Goal: Find specific page/section: Find specific page/section

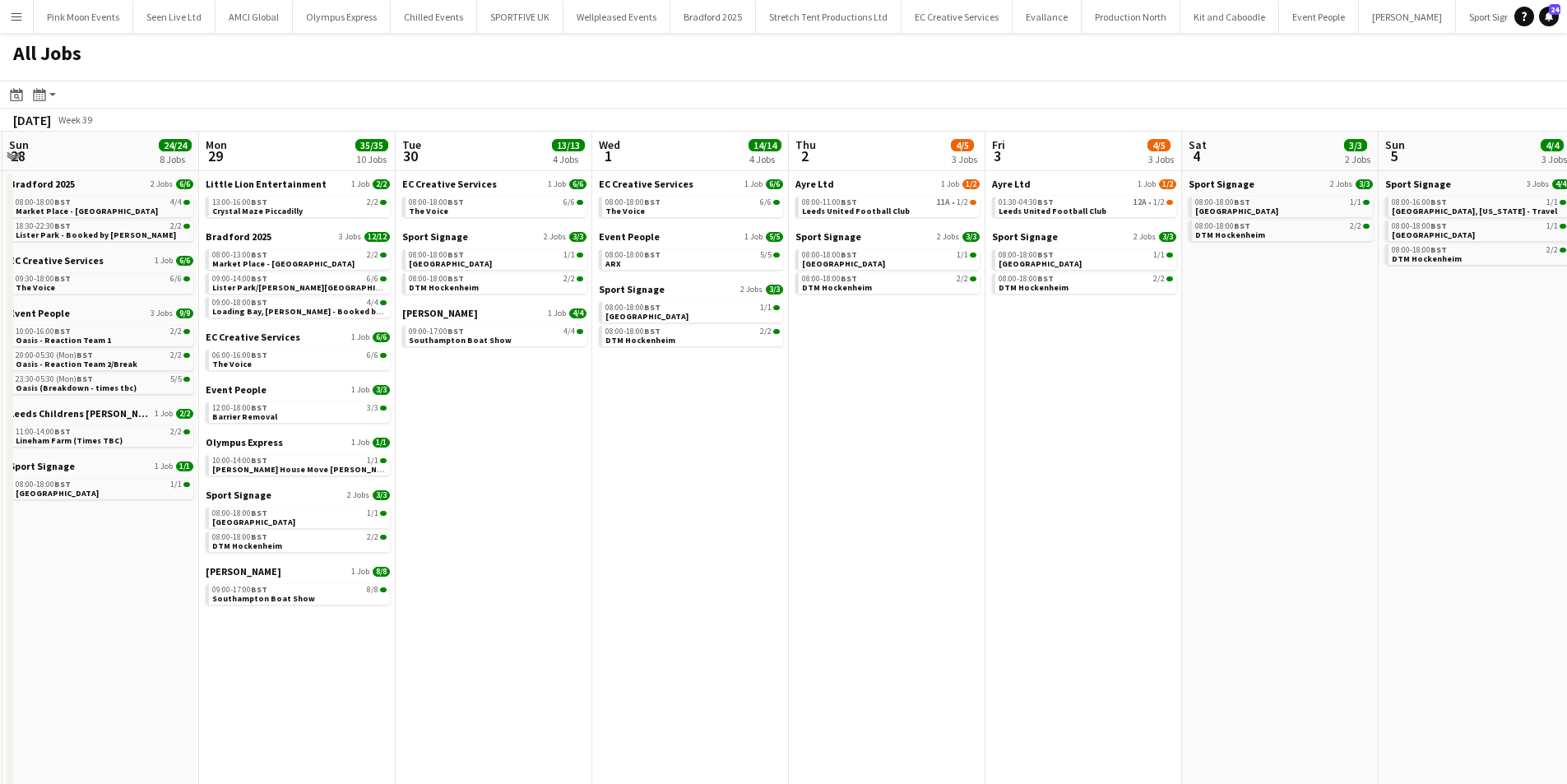
drag, startPoint x: 547, startPoint y: 593, endPoint x: 526, endPoint y: 593, distance: 21.0
click at [526, 593] on app-calendar-viewport "Thu 25 23/23 7 Jobs Fri 26 34/36 14 Jobs Sat 27 23/23 8 Jobs Sun 28 24/24 8 Job…" at bounding box center [784, 465] width 1567 height 668
drag, startPoint x: 804, startPoint y: 575, endPoint x: 858, endPoint y: 555, distance: 57.6
click at [801, 575] on app-calendar-viewport "Thu 25 23/23 7 Jobs Fri 26 34/36 14 Jobs Sat 27 23/23 8 Jobs Sun 28 24/24 8 Job…" at bounding box center [784, 465] width 1567 height 668
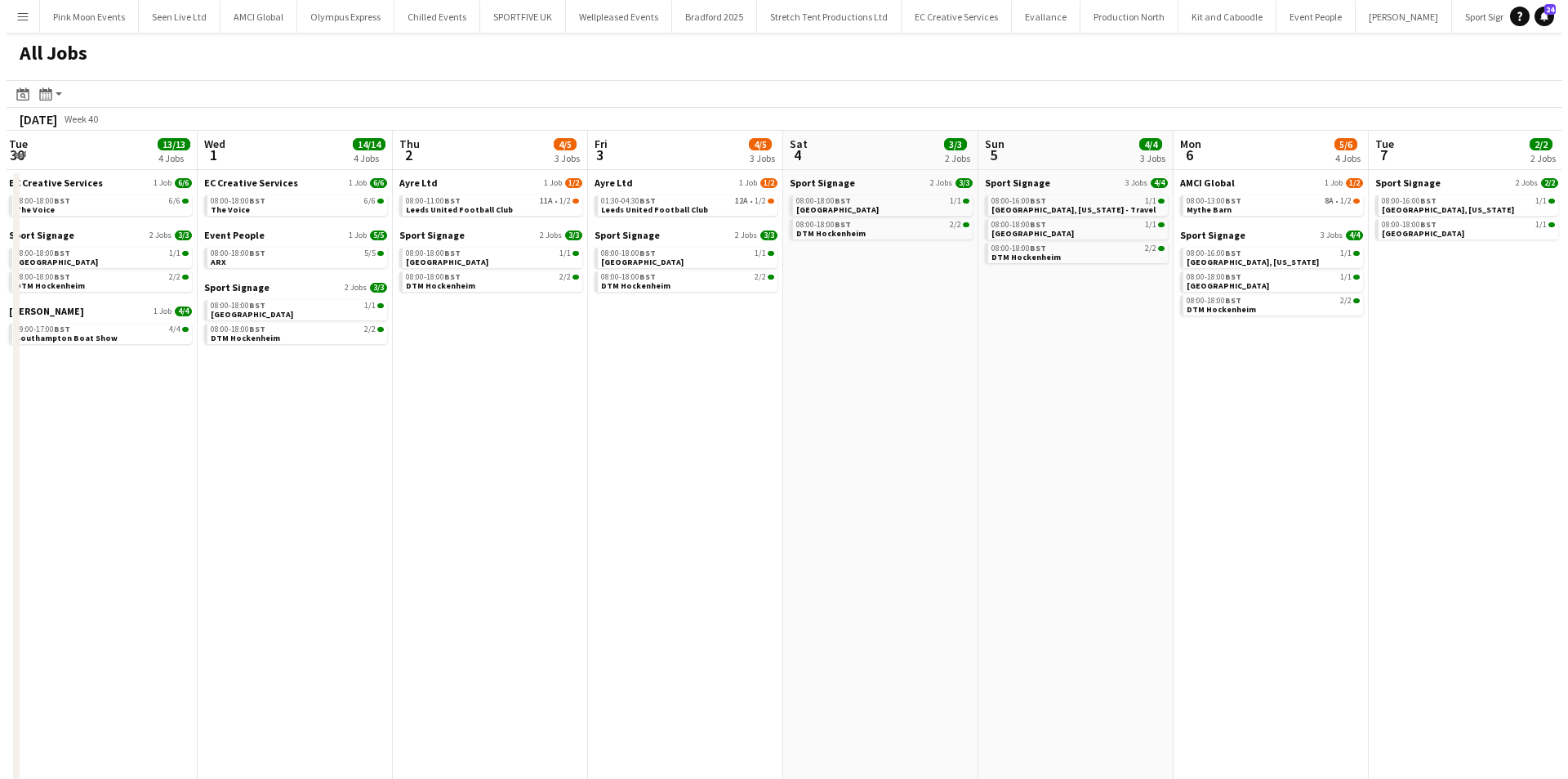
scroll to position [0, 506]
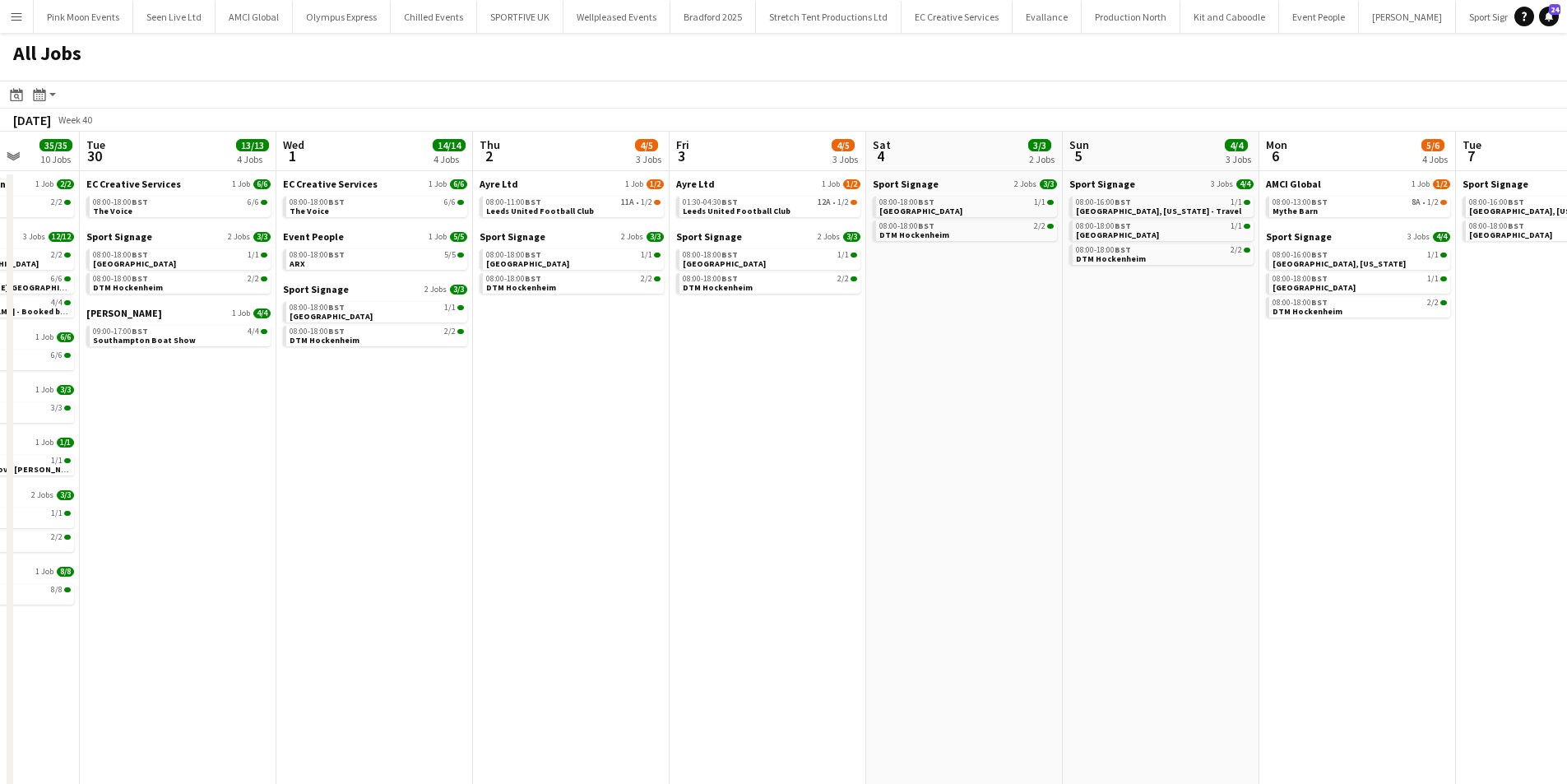
click at [790, 532] on app-calendar-viewport "Sat 27 23/23 8 Jobs Sun 28 24/24 8 Jobs Mon 29 35/35 10 Jobs Tue 30 13/13 4 Job…" at bounding box center [784, 465] width 1567 height 668
click at [728, 422] on app-date-cell "Ayre Ltd 1 Job [DATE] 01:30-04:30 BST 12A • 1/2 Leeds United Football Club Spor…" at bounding box center [768, 485] width 197 height 629
click at [759, 368] on app-date-cell "Ayre Ltd 1 Job [DATE] 01:30-04:30 BST 12A • 1/2 Leeds United Football Club Spor…" at bounding box center [768, 485] width 197 height 629
click at [14, 32] on button "Menu" at bounding box center [17, 17] width 33 height 33
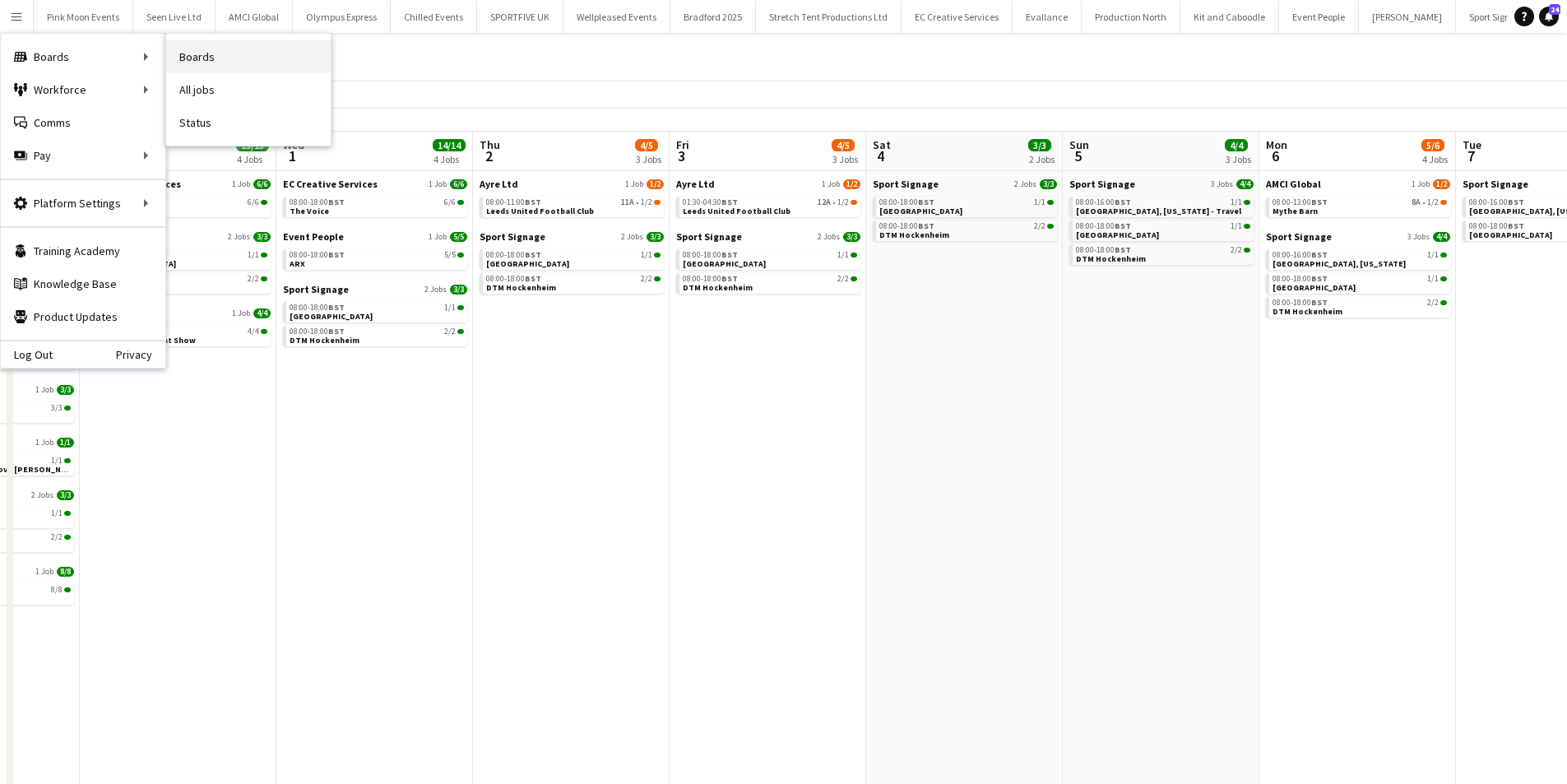
click at [246, 67] on link "Boards" at bounding box center [248, 57] width 165 height 33
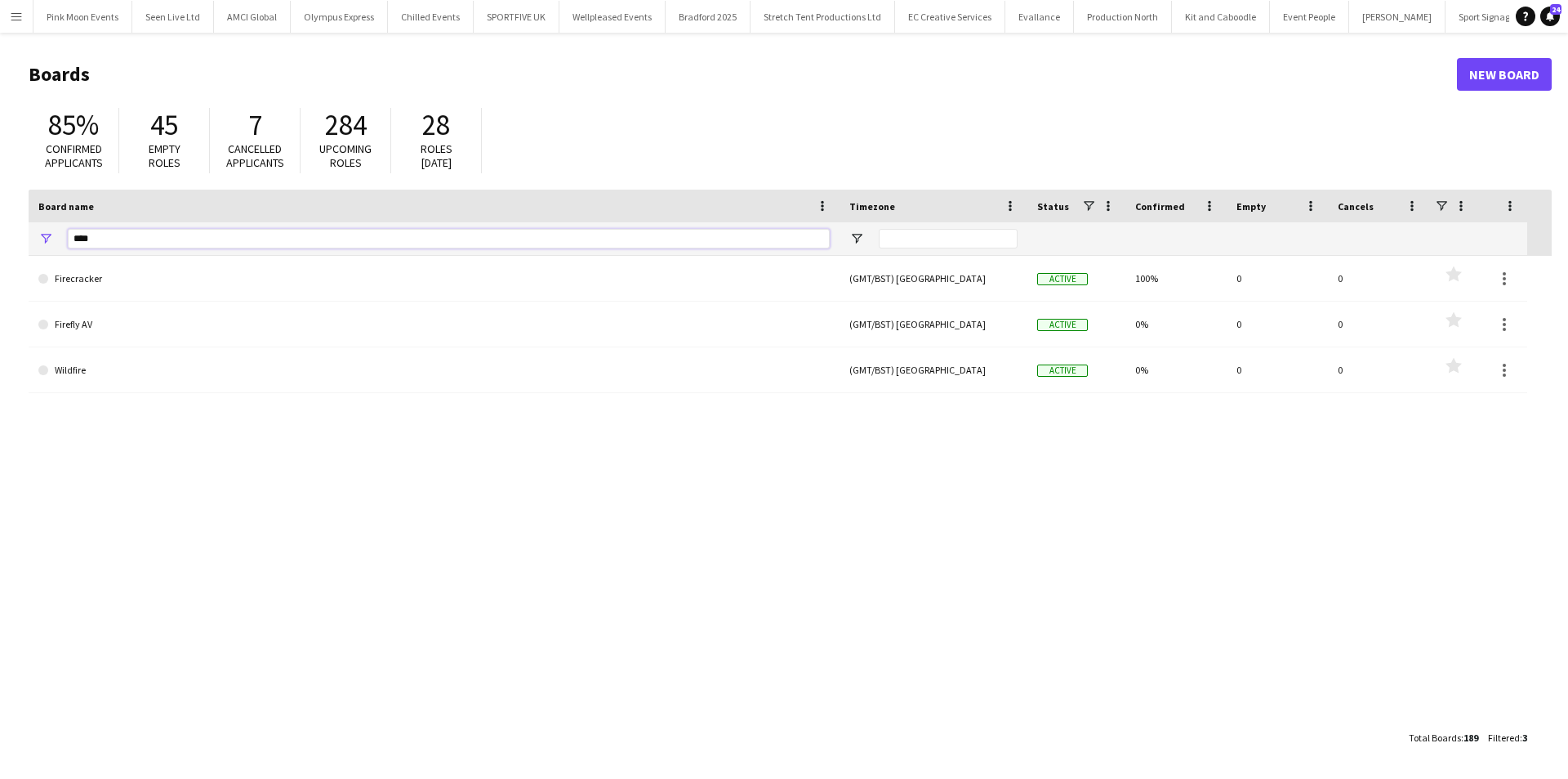
drag, startPoint x: 179, startPoint y: 242, endPoint x: 77, endPoint y: 241, distance: 102.0
click at [77, 241] on input "****" at bounding box center [448, 238] width 762 height 20
type input "*"
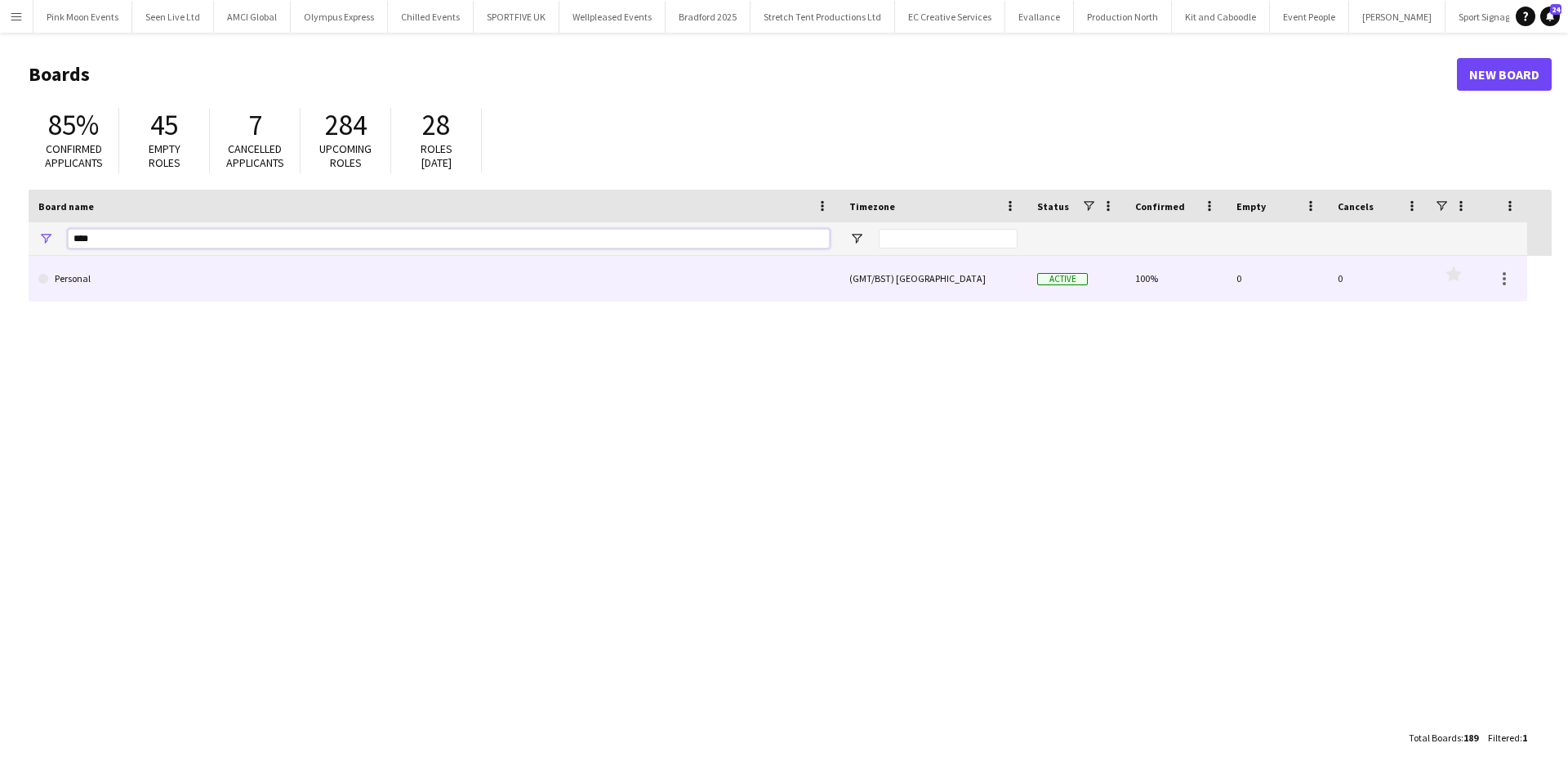
type input "****"
click at [94, 280] on link "Personal" at bounding box center [434, 278] width 792 height 46
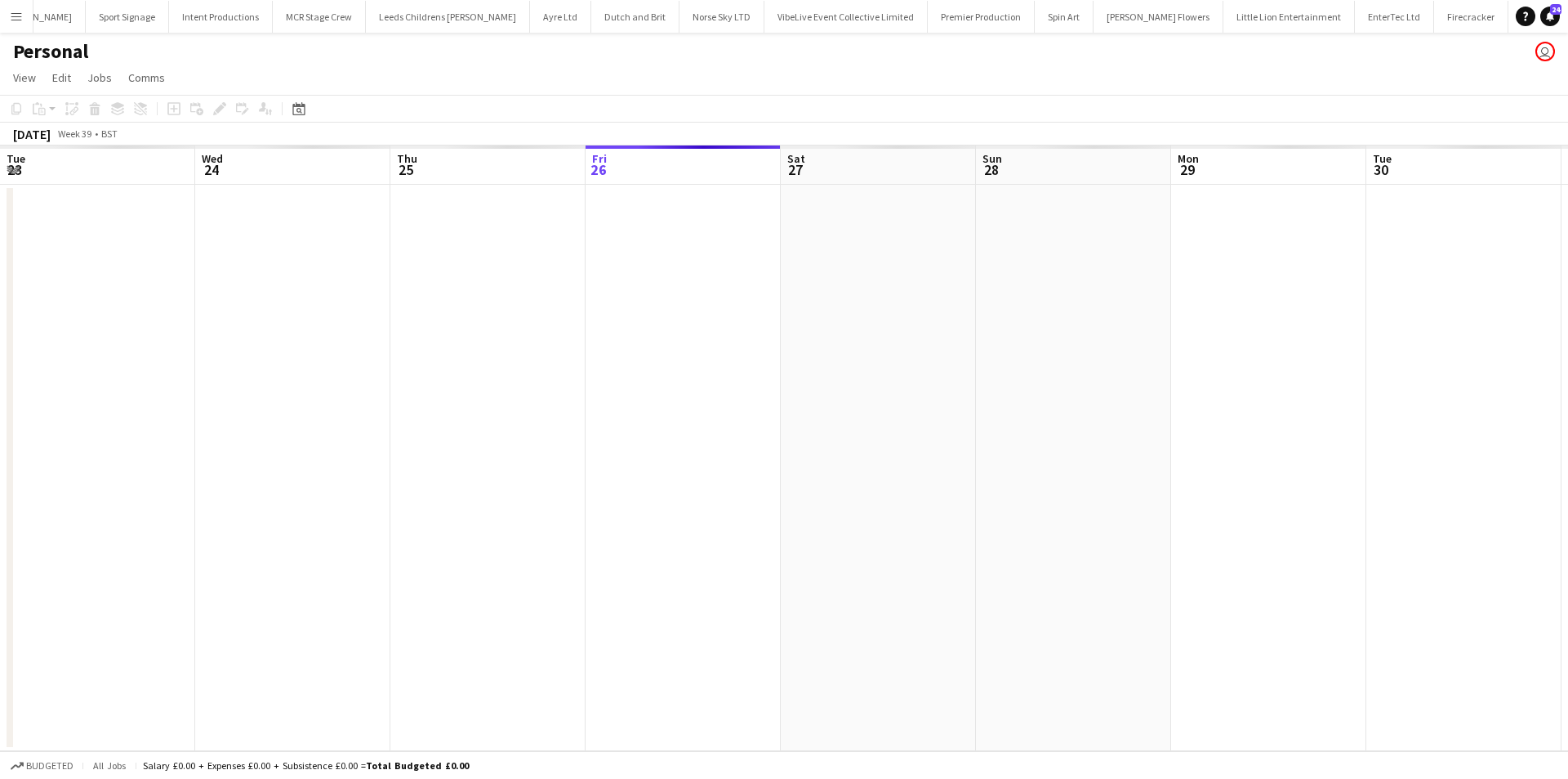
scroll to position [0, 390]
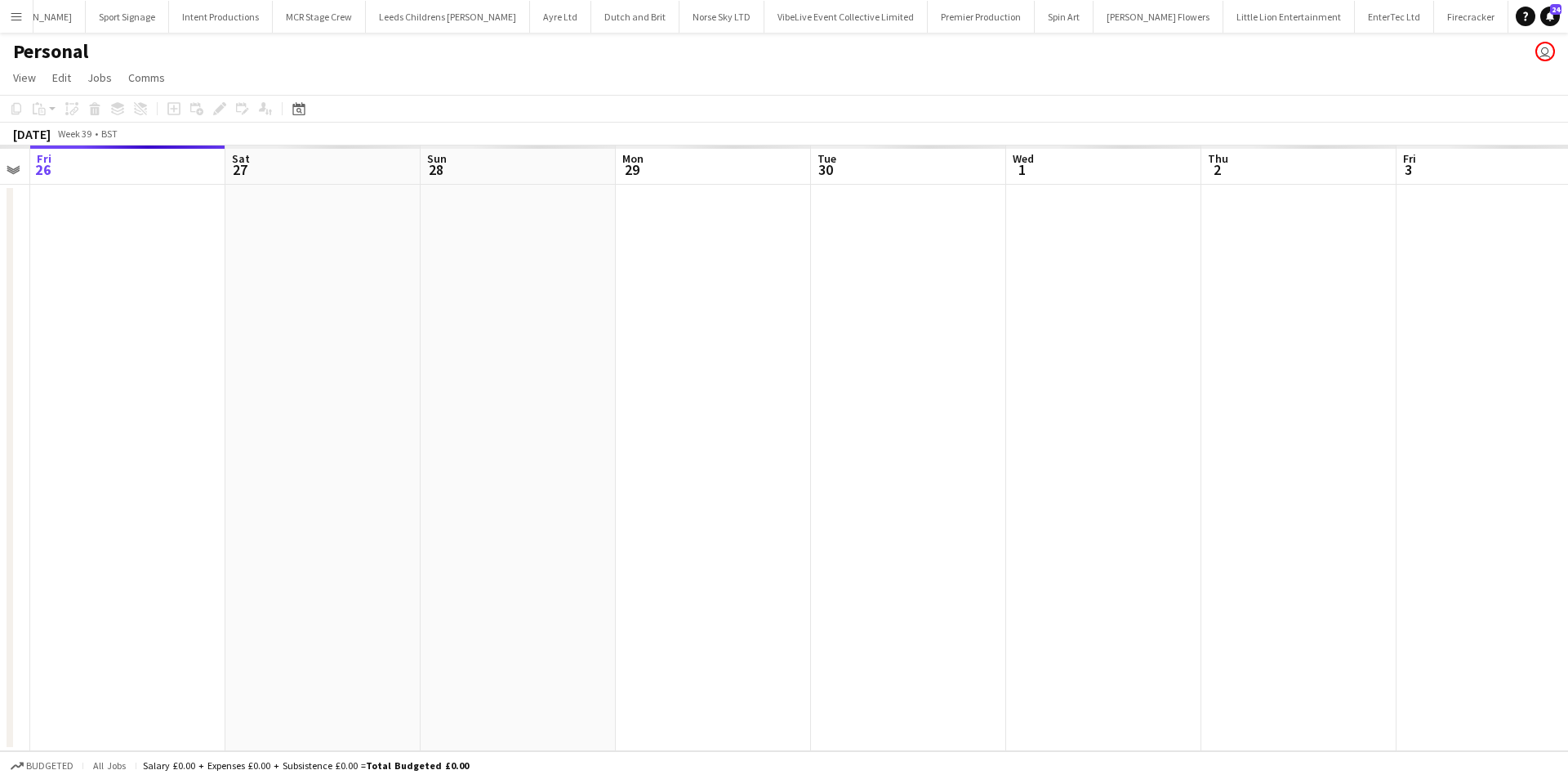
drag, startPoint x: 665, startPoint y: 401, endPoint x: 169, endPoint y: 401, distance: 496.0
click at [169, 401] on app-calendar-viewport "Tue 23 Wed 24 Thu 25 Fri 26 Sat 27 Sun 28 Mon 29 Tue 30 Wed 1 Thu 2 Fri 3 Sat 4…" at bounding box center [784, 447] width 1568 height 605
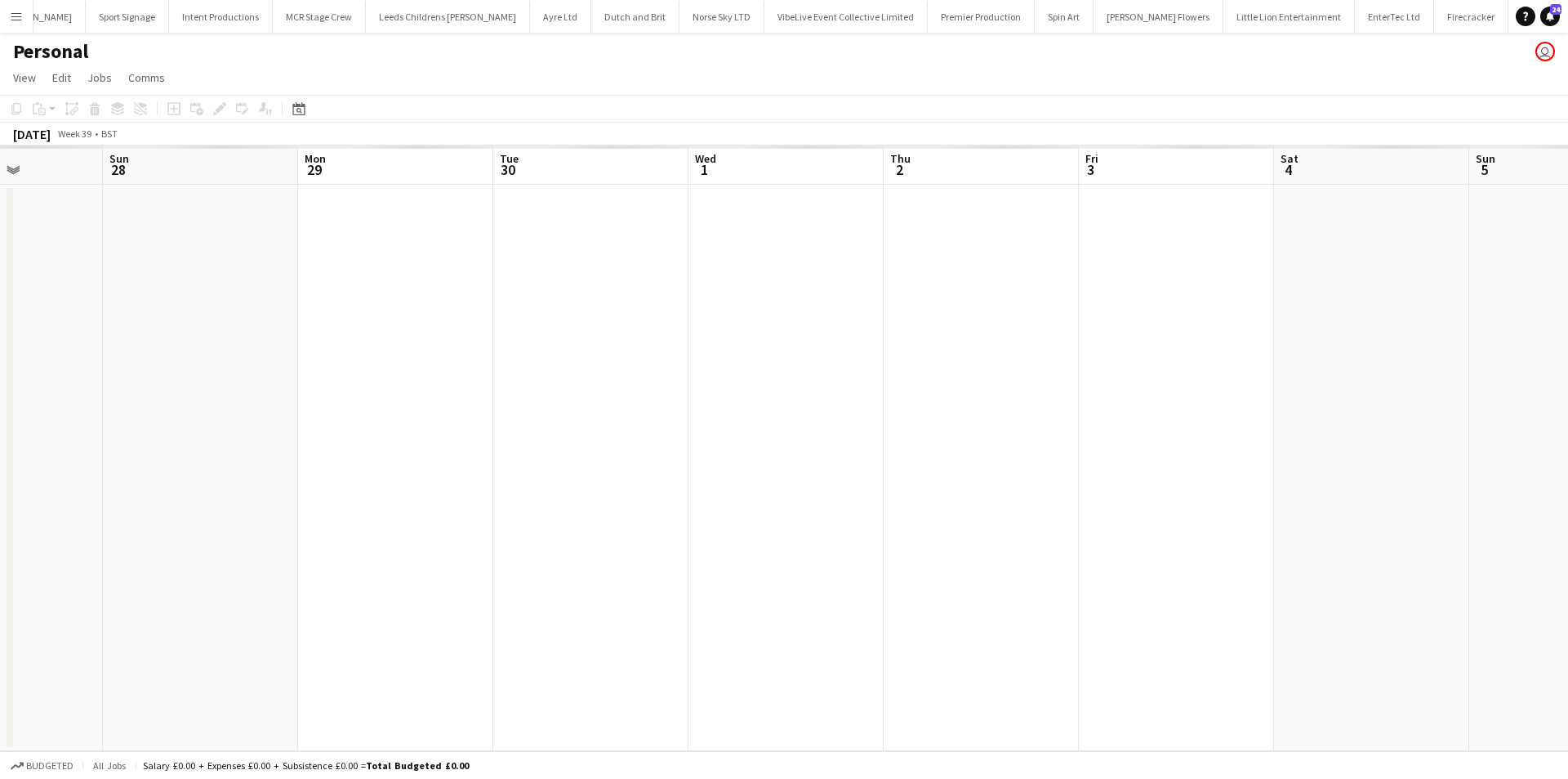
scroll to position [0, 504]
drag, startPoint x: 729, startPoint y: 351, endPoint x: 671, endPoint y: 355, distance: 58.1
click at [663, 357] on app-calendar-viewport "Thu 25 Fri 26 Sat 27 Sun 28 Mon 29 Tue 30 Wed 1 Thu 2 Fri 3 Sat 4 Sun 5 Mon 6 T…" at bounding box center [784, 447] width 1568 height 605
